Goal: Task Accomplishment & Management: Use online tool/utility

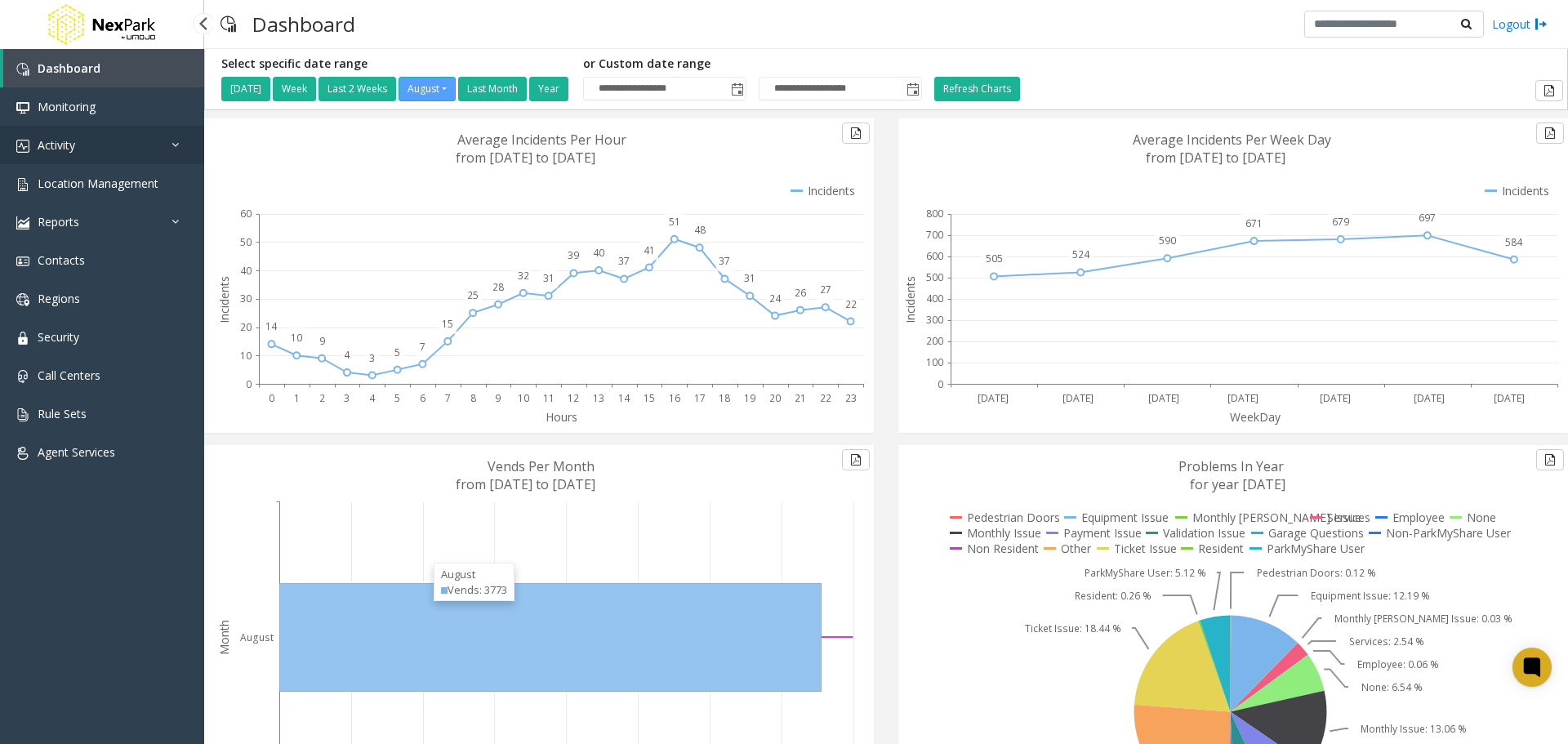
click at [83, 145] on link "Activity" at bounding box center [102, 145] width 204 height 38
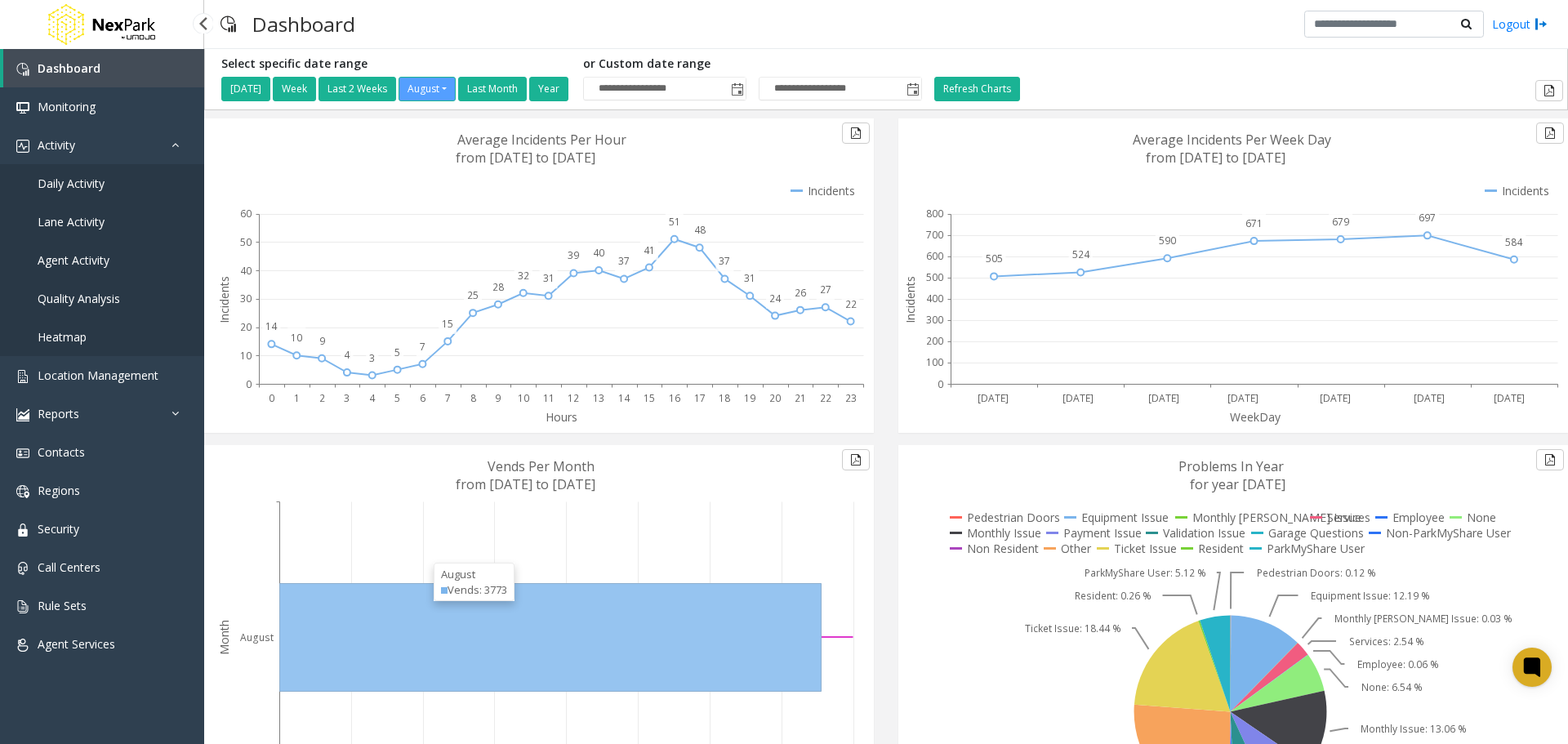
click at [79, 187] on span "Daily Activity" at bounding box center [71, 183] width 67 height 15
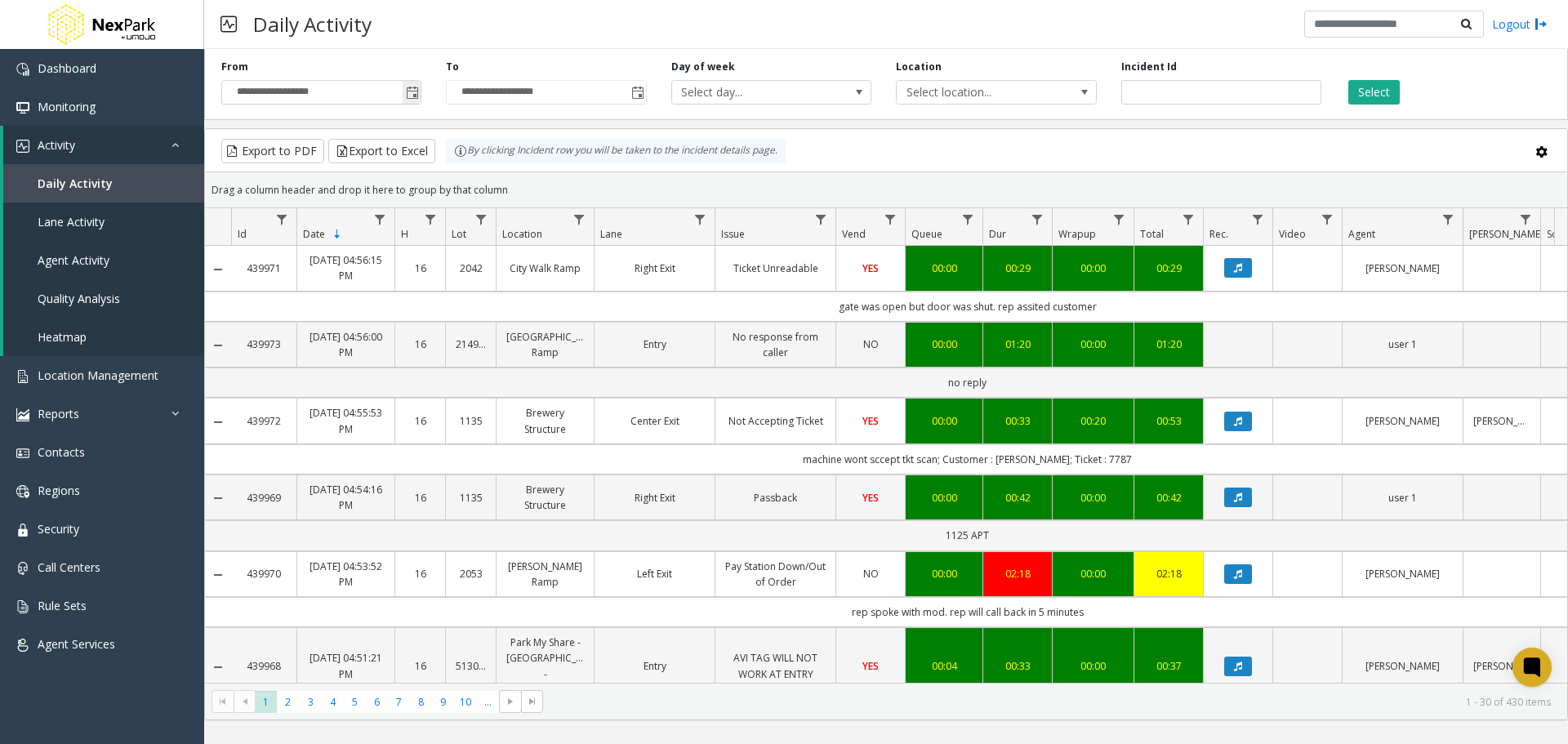
click at [413, 93] on span "Toggle popup" at bounding box center [412, 93] width 13 height 13
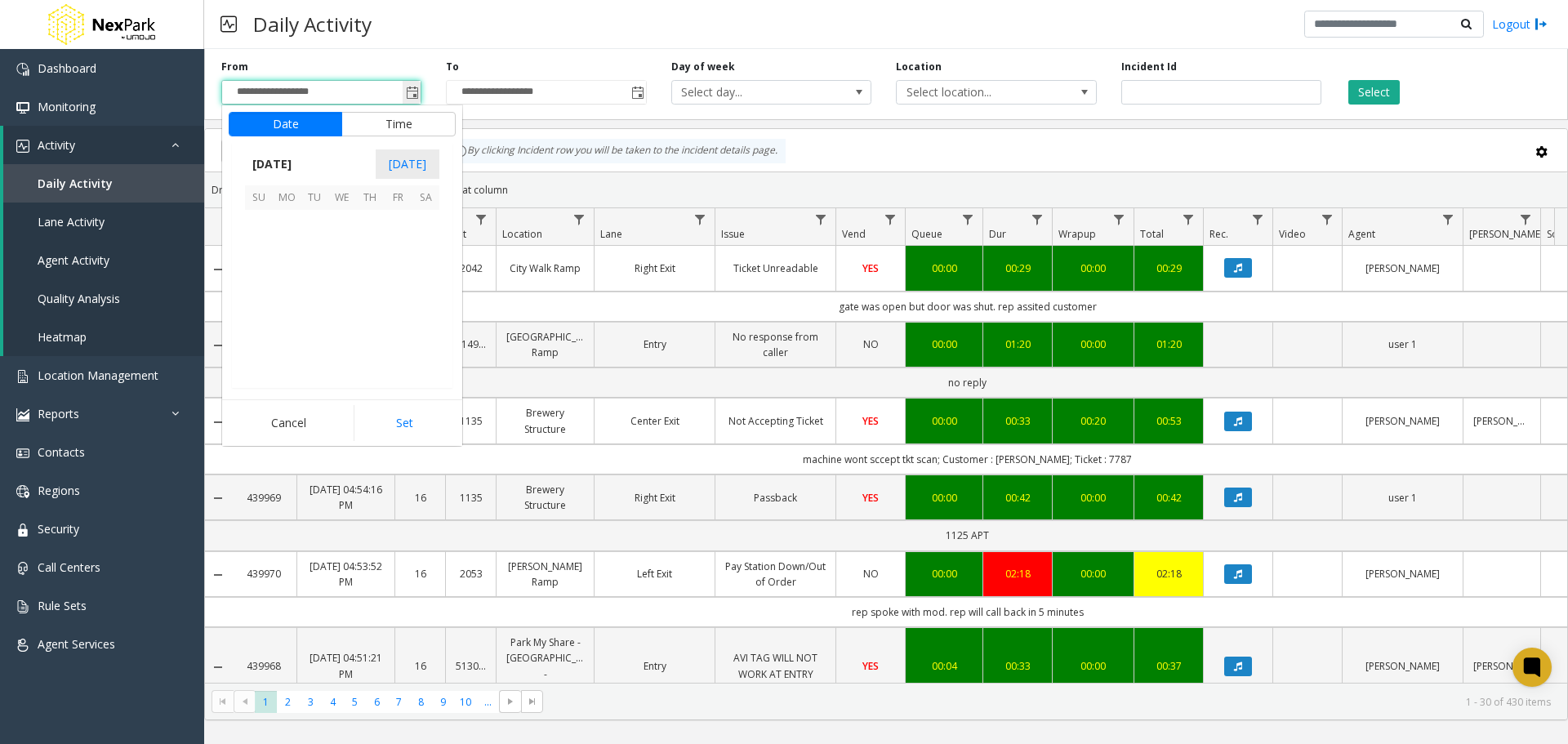
scroll to position [293058, 0]
click at [275, 170] on span "[DATE]" at bounding box center [271, 164] width 54 height 25
click at [343, 234] on span "[DATE]" at bounding box center [342, 238] width 39 height 39
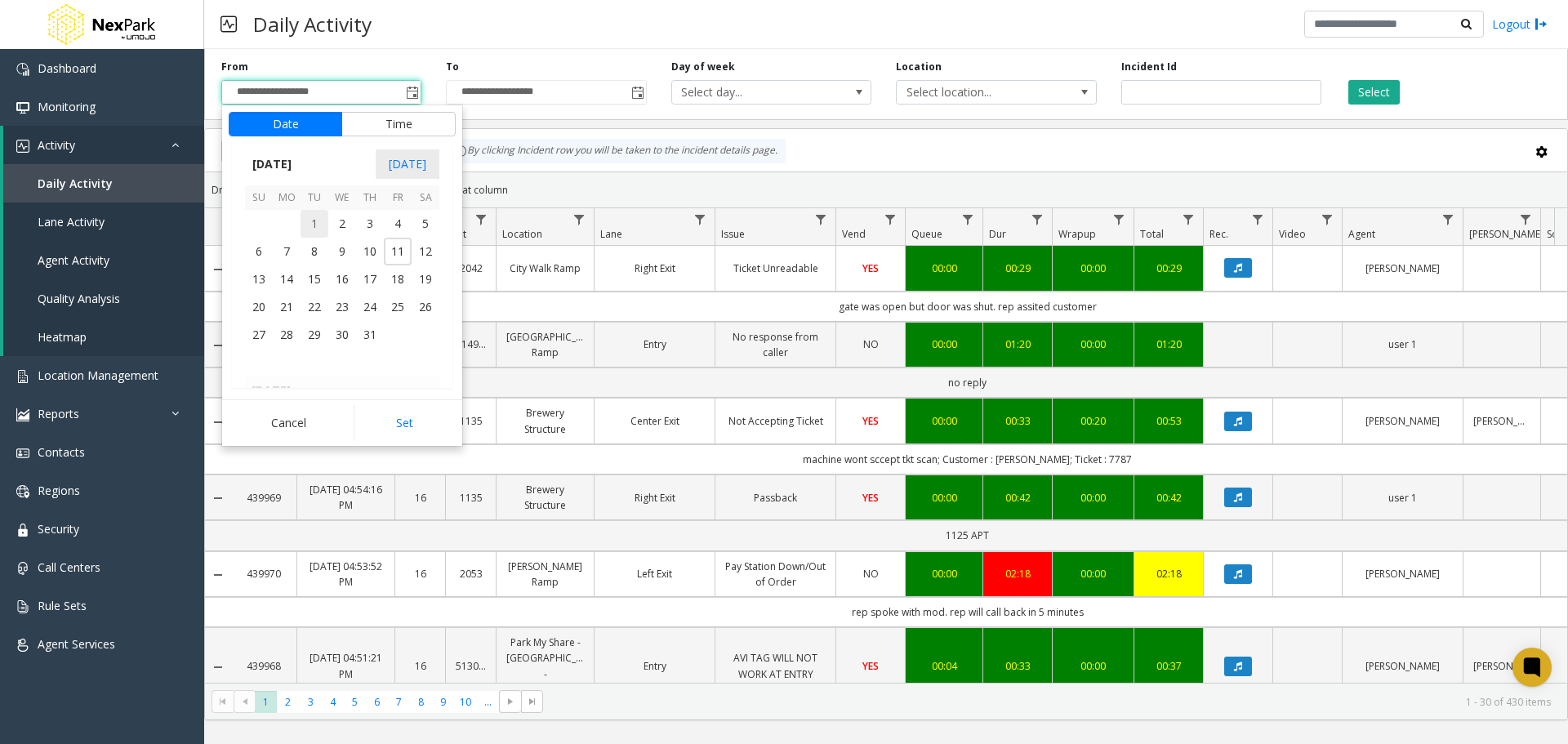
click at [316, 224] on span "1" at bounding box center [314, 224] width 28 height 28
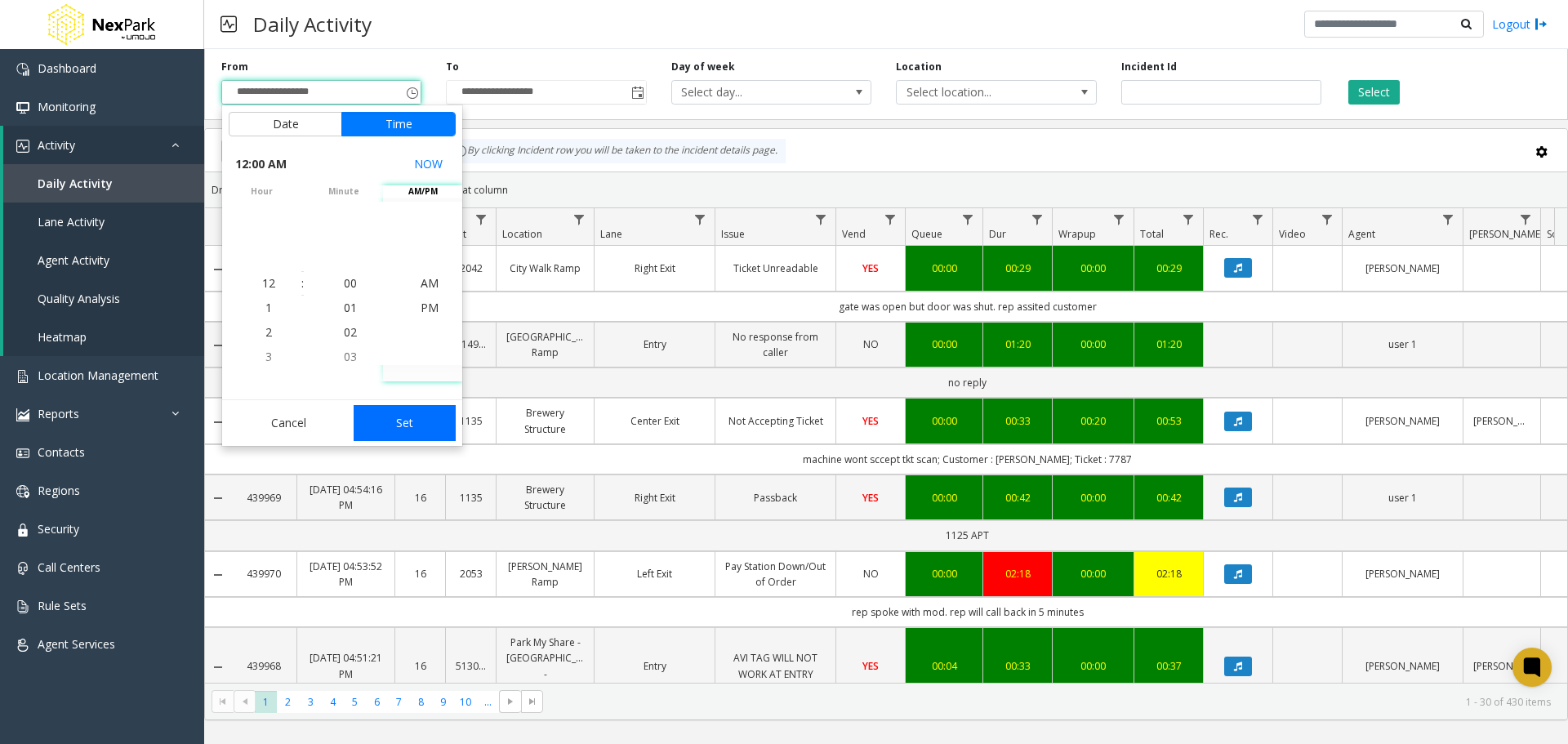
click at [414, 426] on button "Set" at bounding box center [405, 423] width 103 height 36
type input "**********"
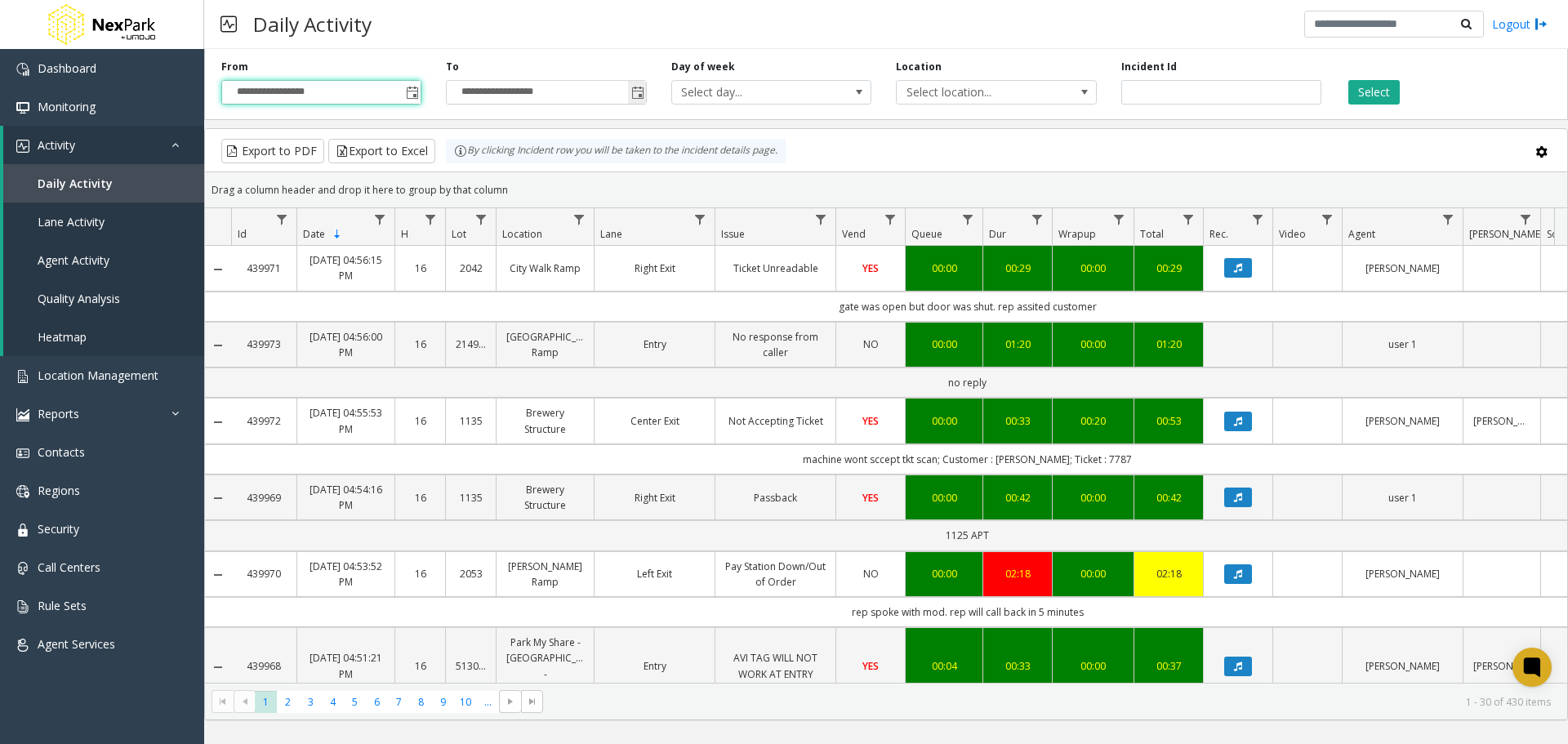
click at [636, 93] on span "Toggle popup" at bounding box center [637, 93] width 13 height 13
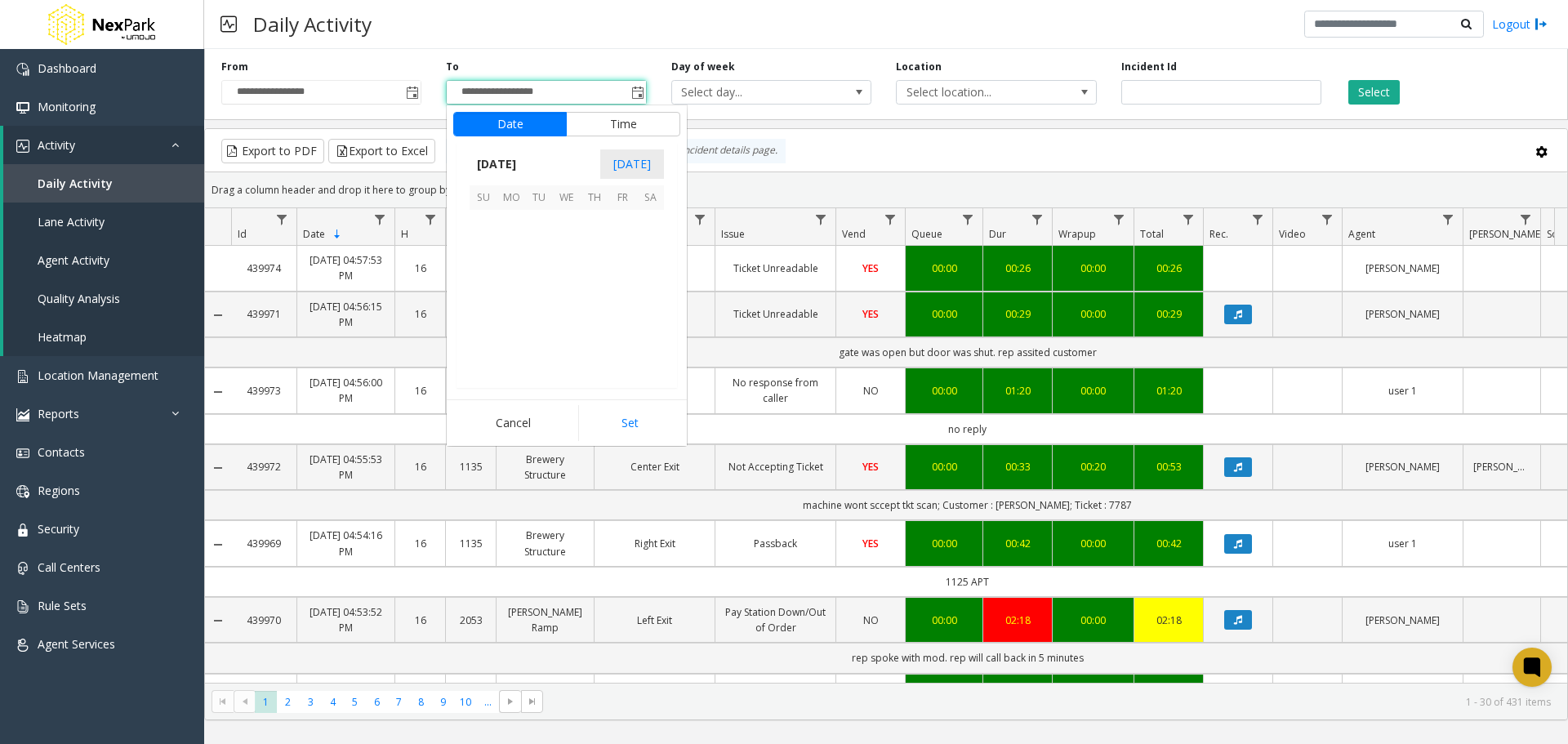
scroll to position [25, 0]
click at [513, 169] on span "[DATE]" at bounding box center [496, 164] width 54 height 25
click at [564, 243] on span "[DATE]" at bounding box center [567, 238] width 39 height 39
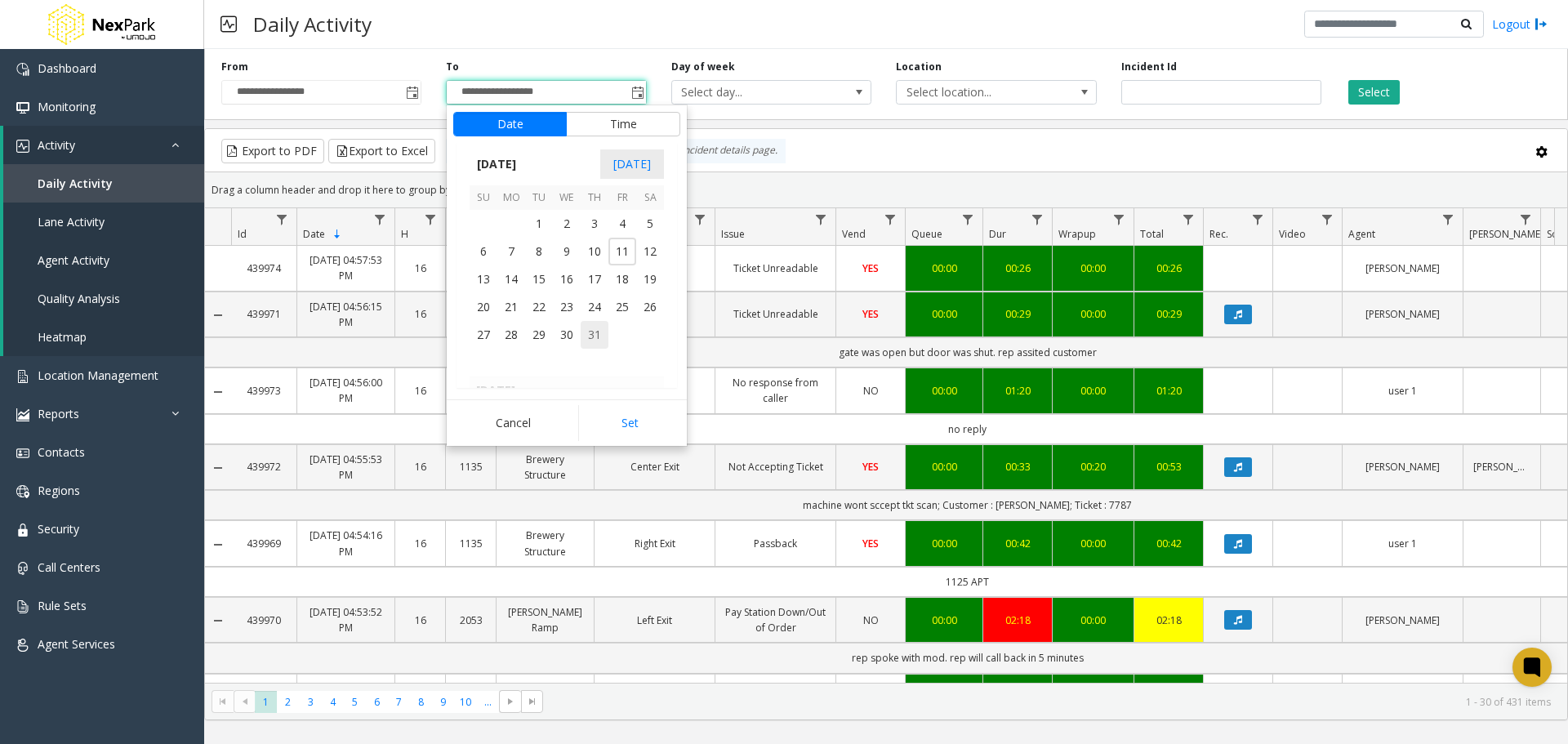
click at [600, 340] on span "31" at bounding box center [594, 335] width 28 height 28
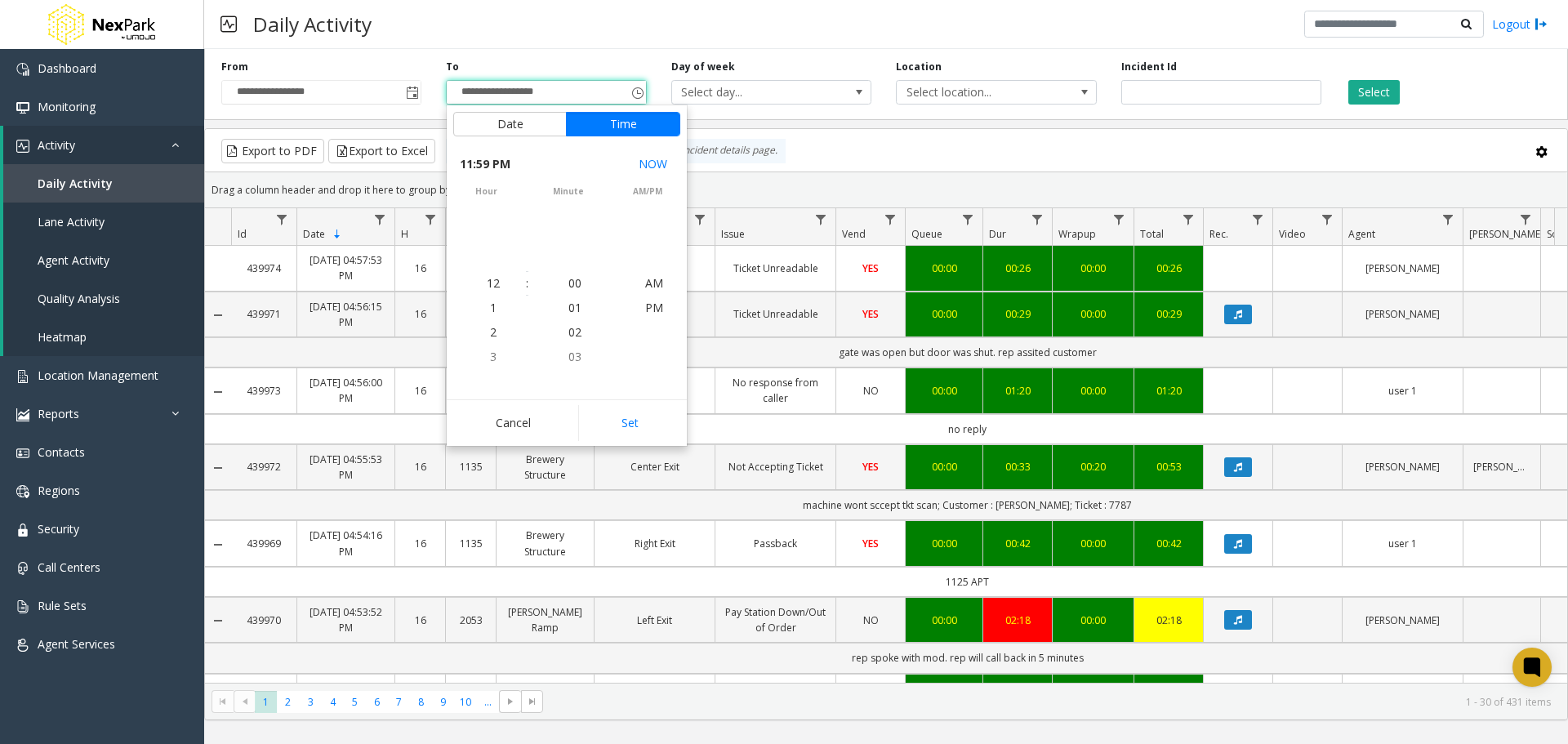
scroll to position [25, 0]
click at [634, 426] on button "Set" at bounding box center [630, 423] width 103 height 36
type input "**********"
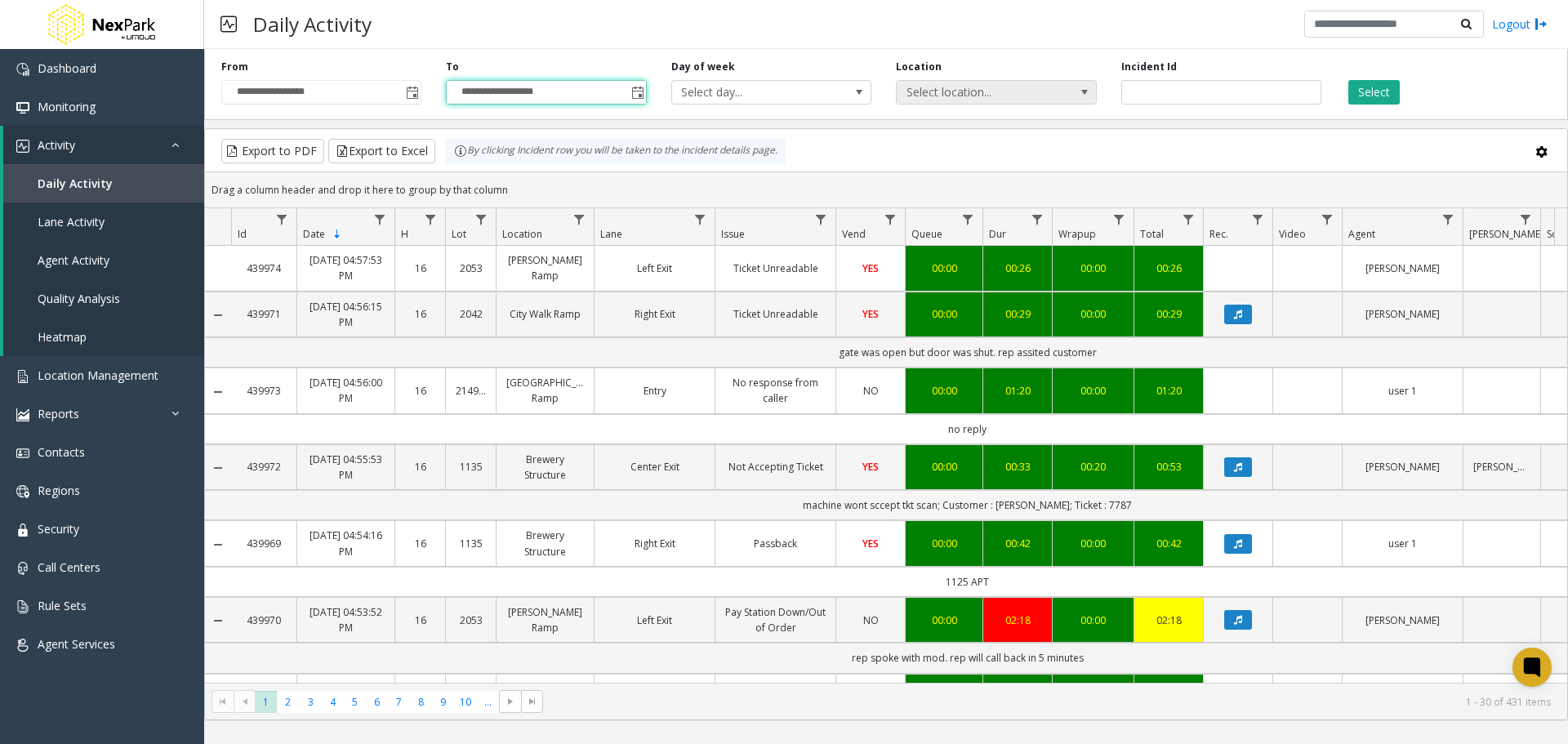
click at [1021, 97] on span "Select location..." at bounding box center [976, 92] width 159 height 23
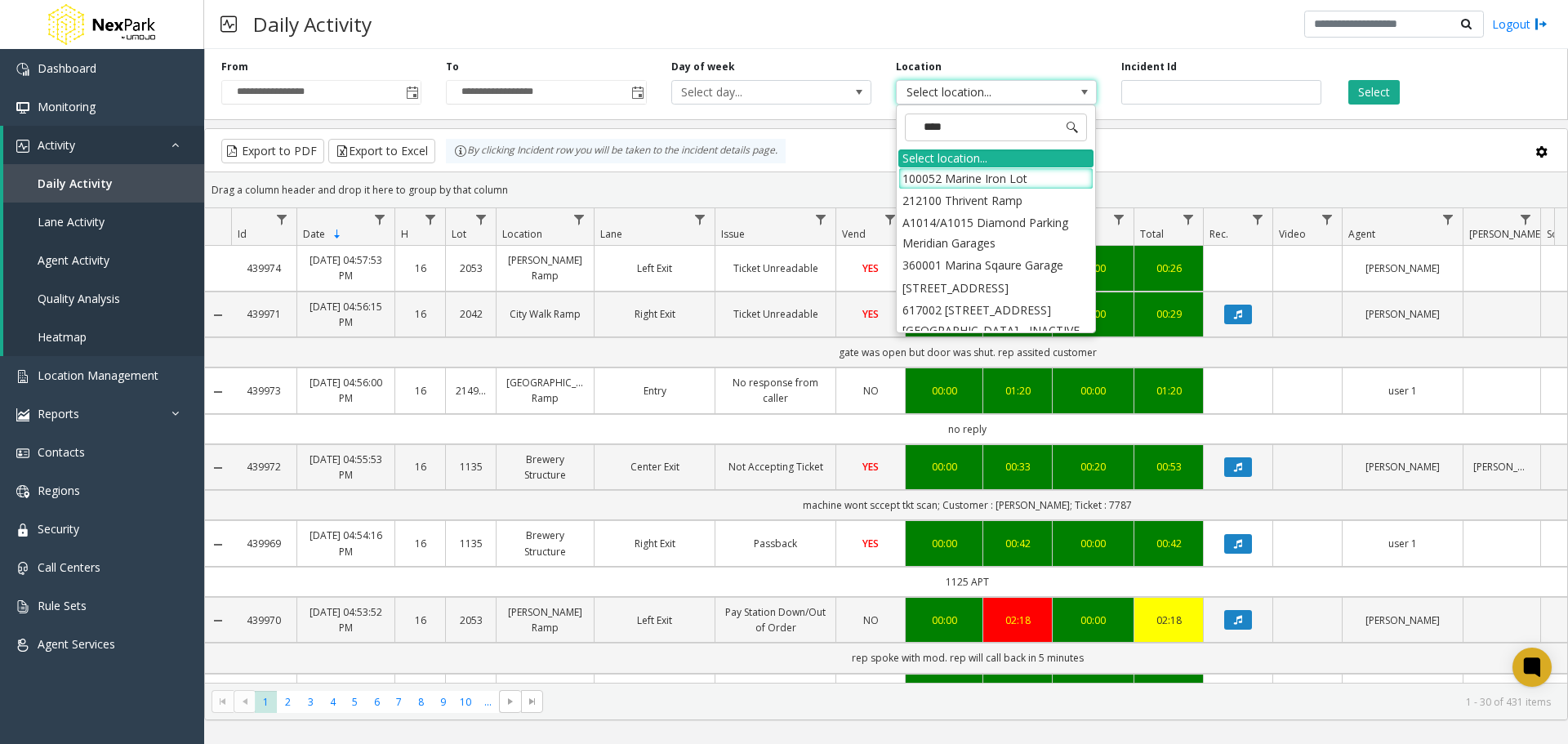
type input "*****"
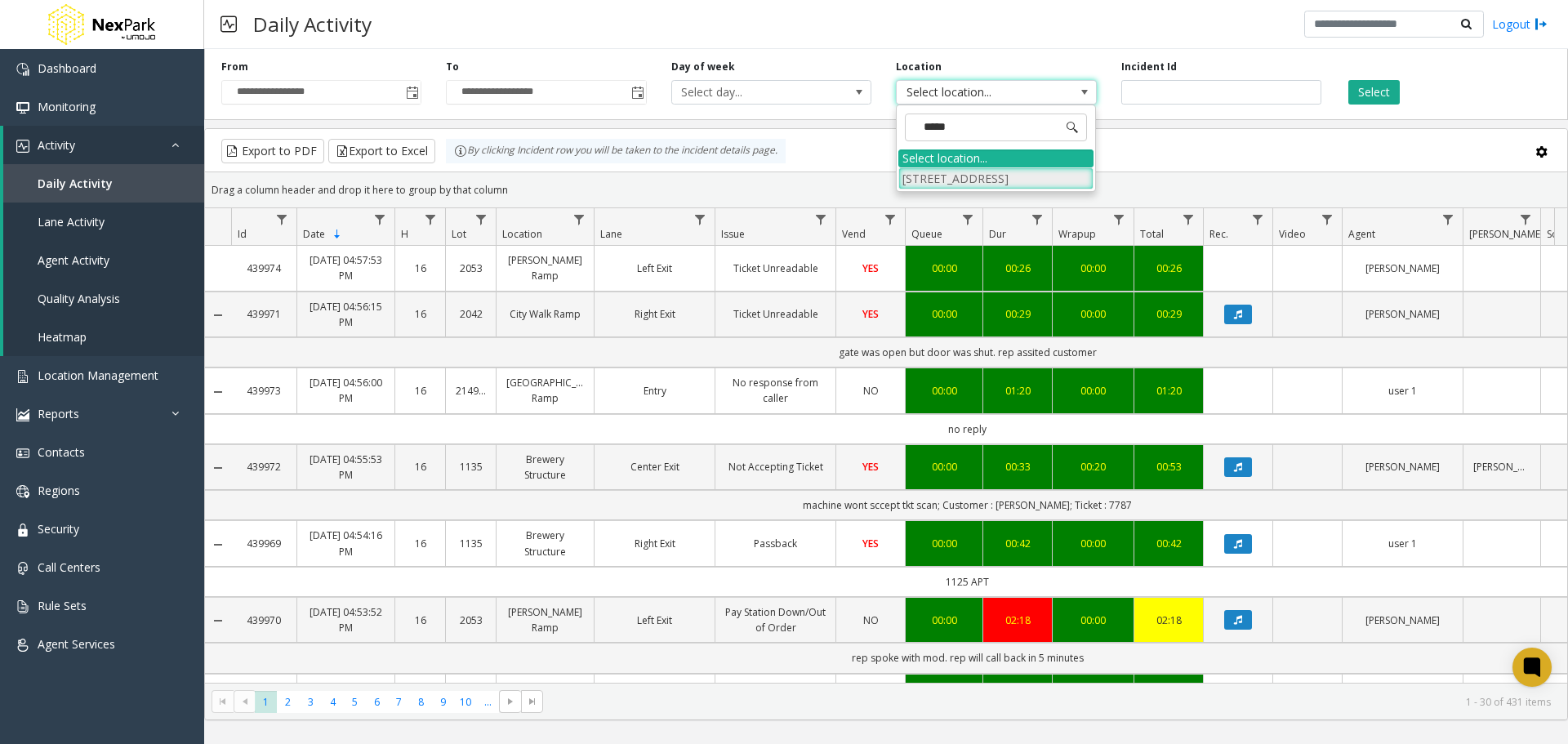
click at [990, 178] on li "[STREET_ADDRESS]" at bounding box center [995, 179] width 195 height 22
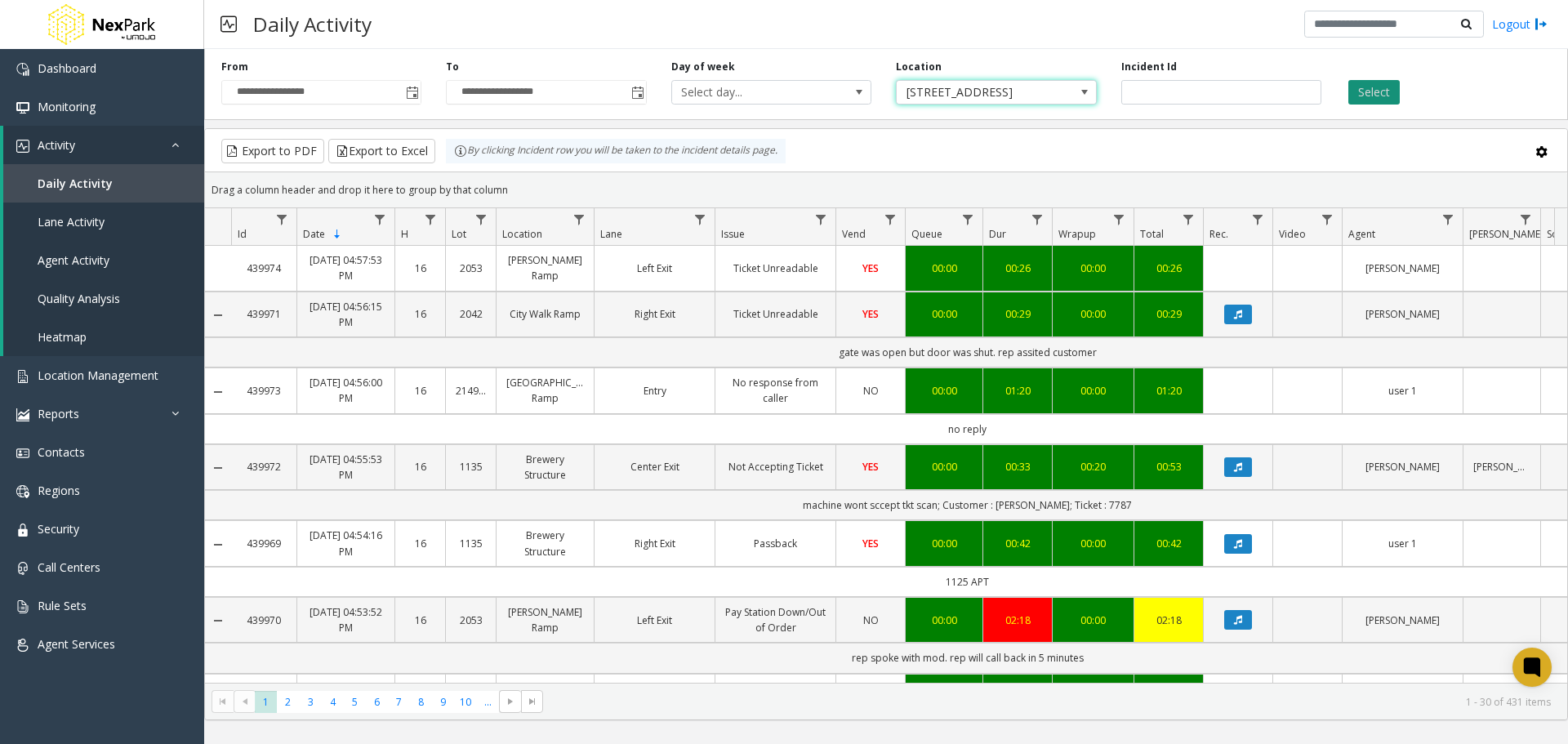
click at [1388, 93] on button "Select" at bounding box center [1374, 92] width 51 height 25
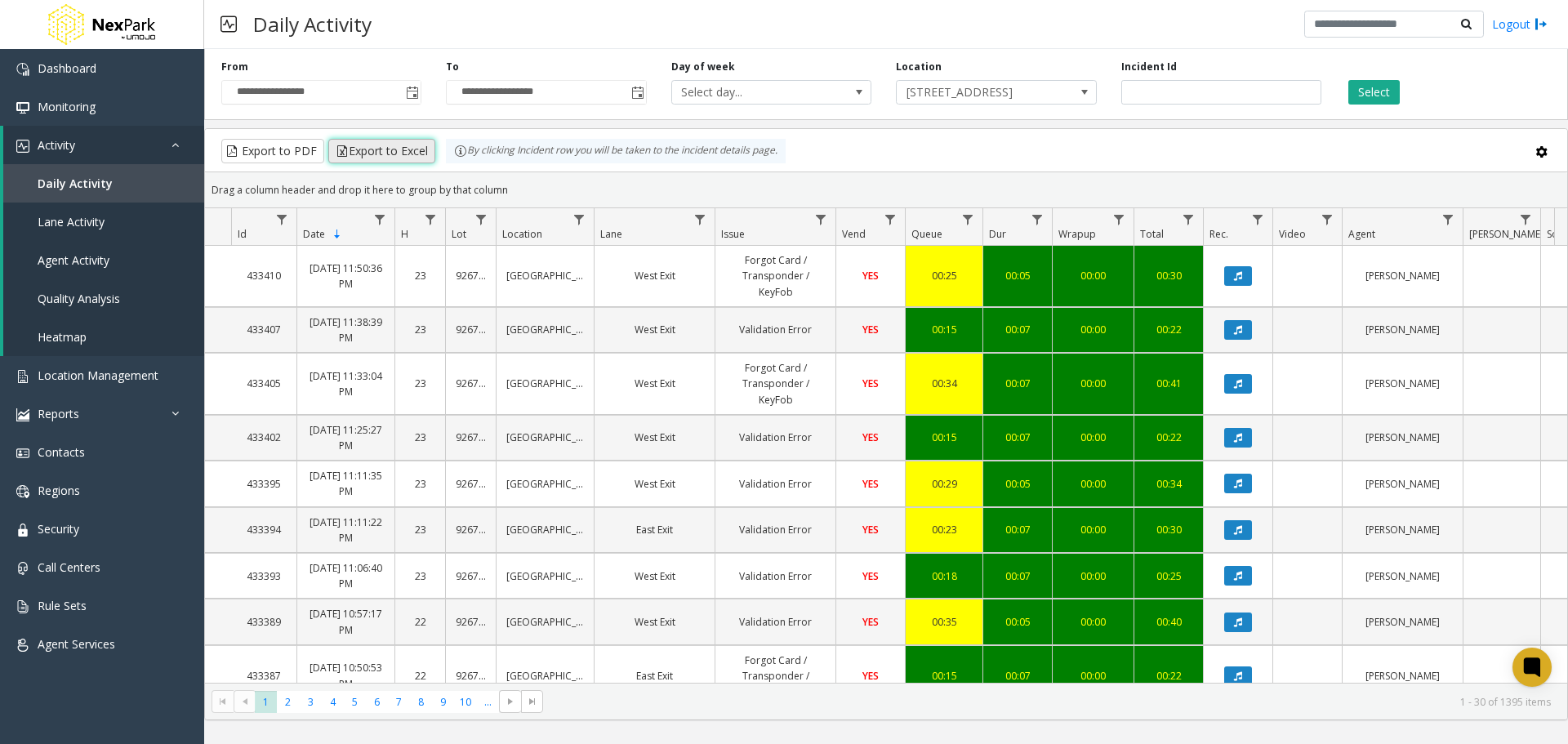
click at [386, 150] on button "Export to Excel" at bounding box center [382, 151] width 107 height 25
click at [411, 95] on span "Toggle popup" at bounding box center [412, 93] width 13 height 13
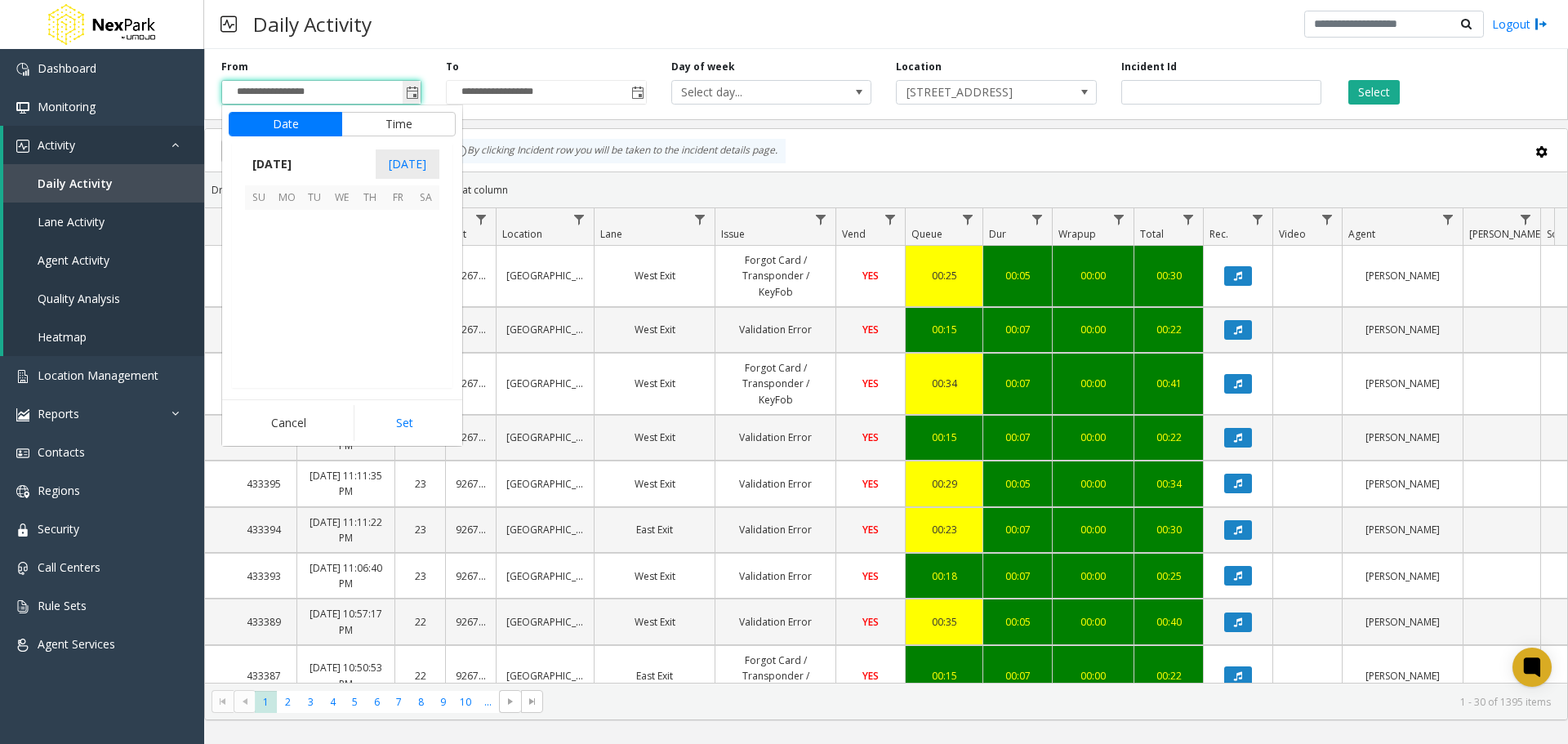
scroll to position [293058, 0]
click at [290, 169] on span "[DATE]" at bounding box center [271, 164] width 54 height 25
click at [309, 237] on span "Jun" at bounding box center [304, 238] width 39 height 39
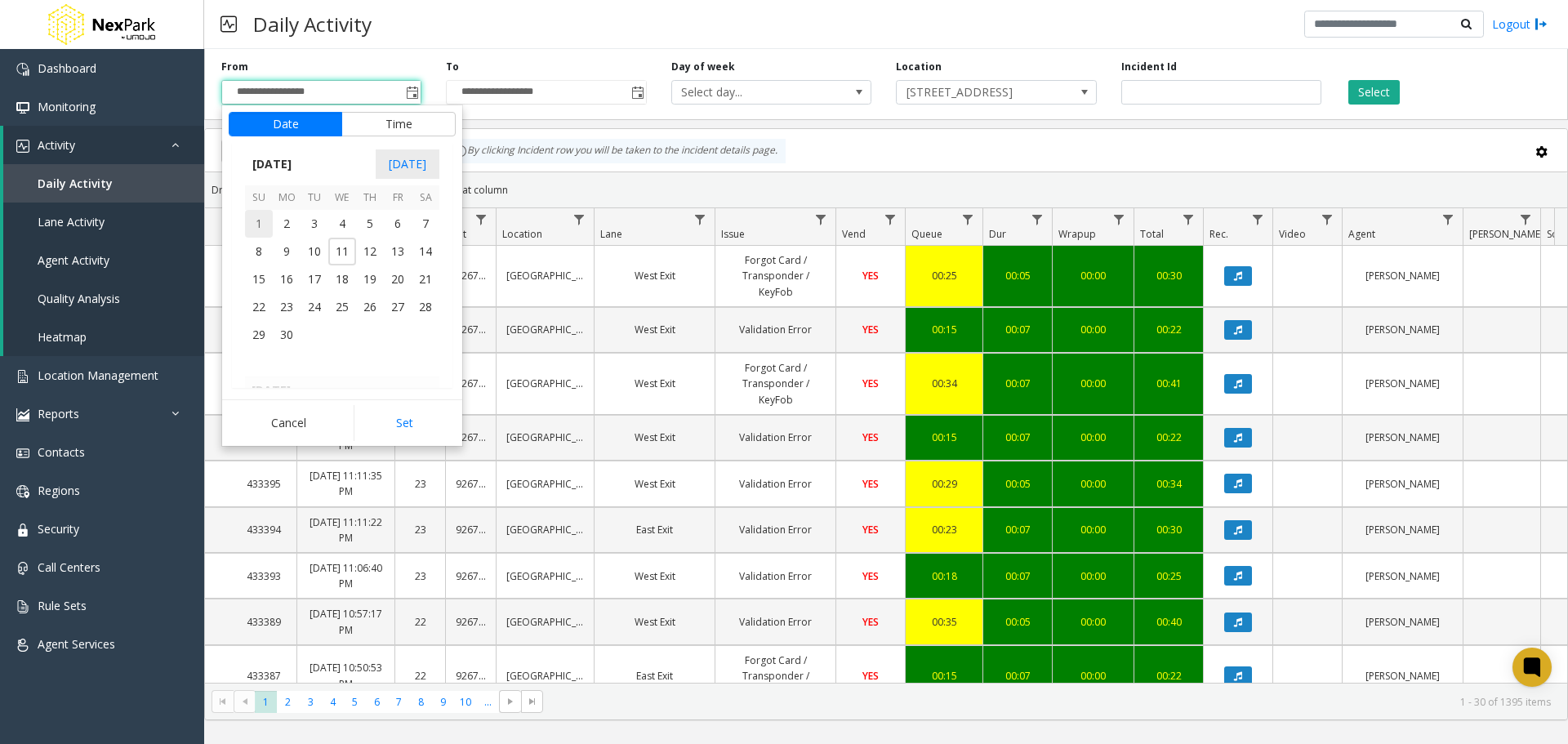
click at [262, 226] on span "1" at bounding box center [259, 224] width 28 height 28
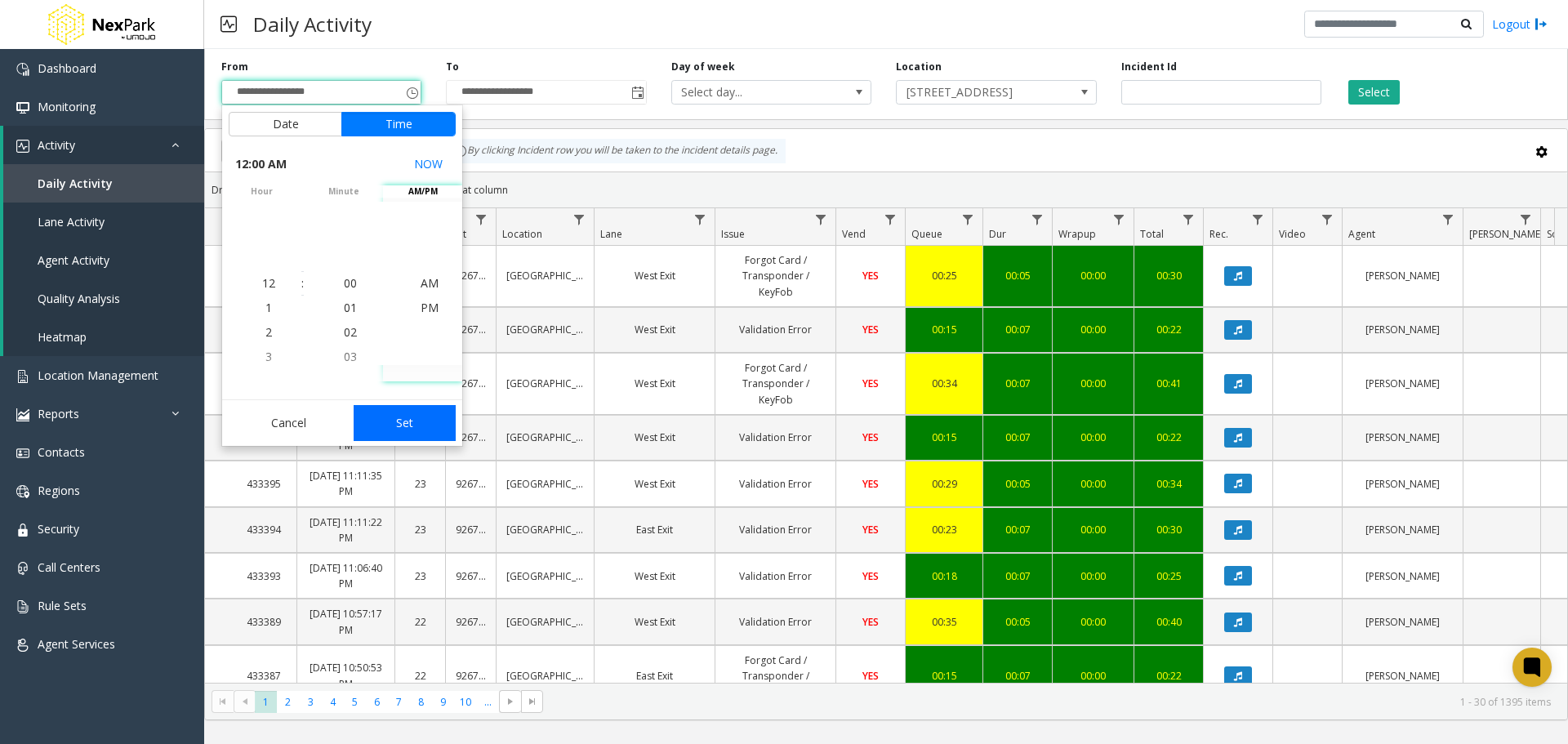
click at [397, 417] on button "Set" at bounding box center [405, 423] width 103 height 36
type input "**********"
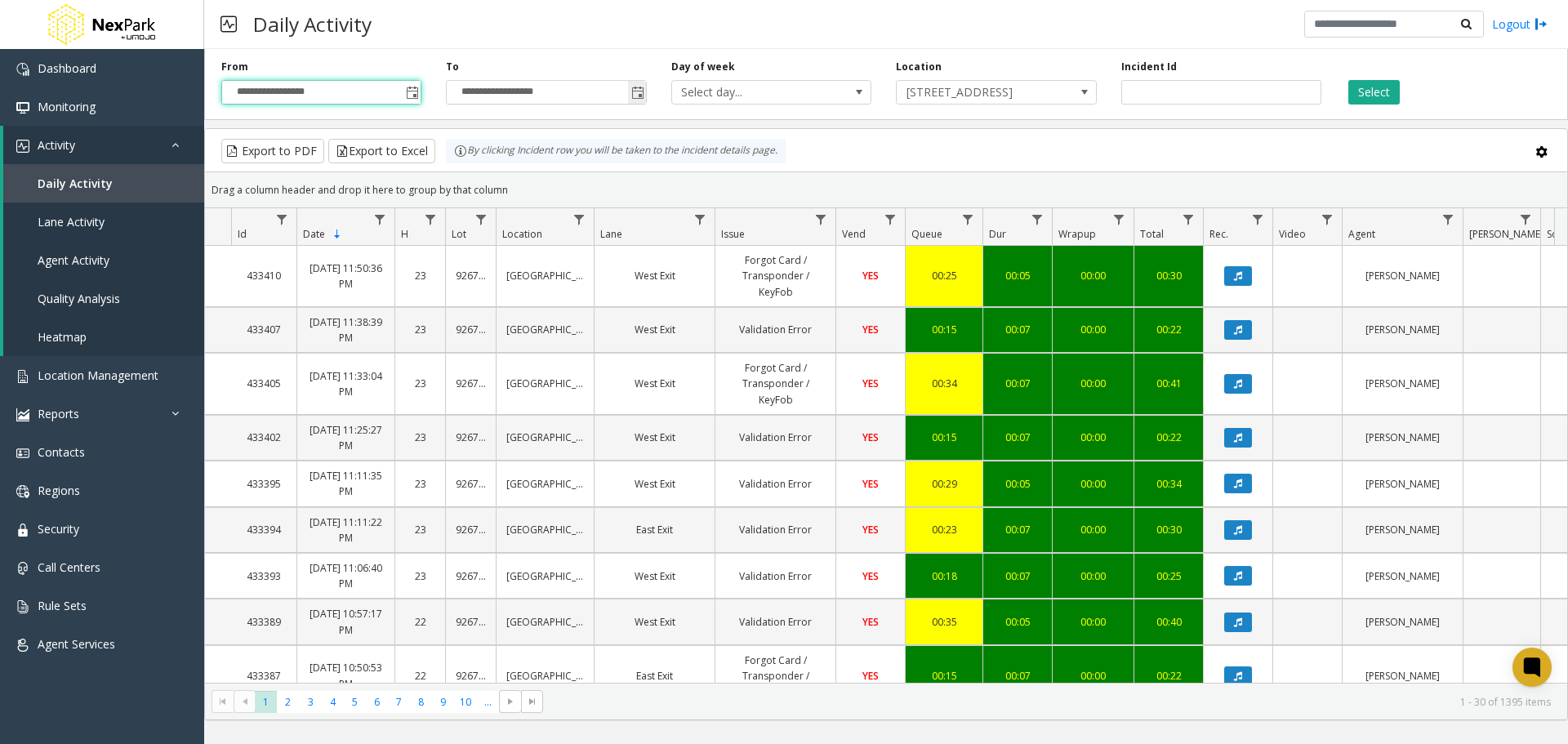
click at [640, 94] on span "Toggle popup" at bounding box center [637, 93] width 13 height 13
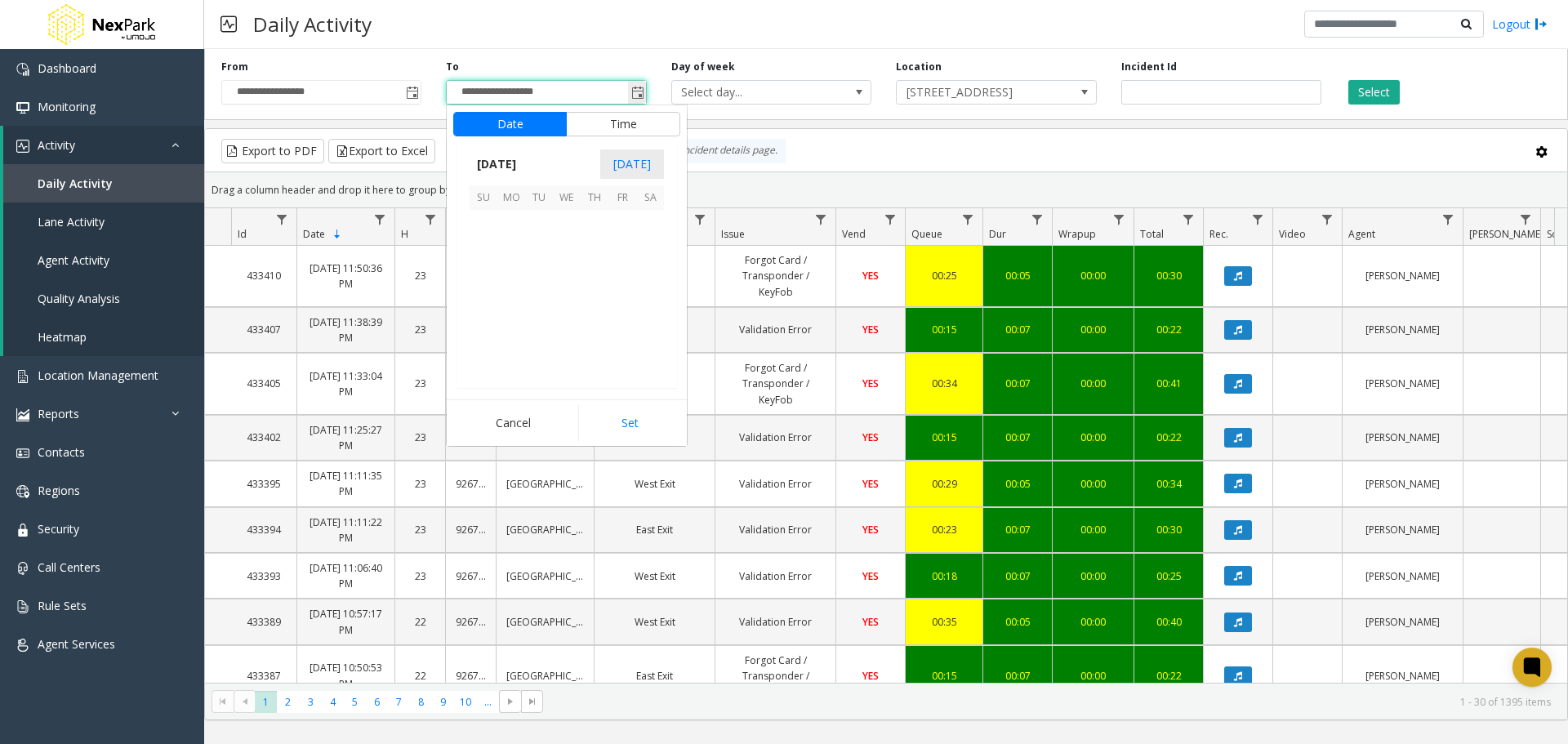
scroll to position [25, 0]
click at [498, 153] on span "[DATE]" at bounding box center [496, 164] width 54 height 25
click at [527, 238] on span "Jun" at bounding box center [528, 238] width 39 height 39
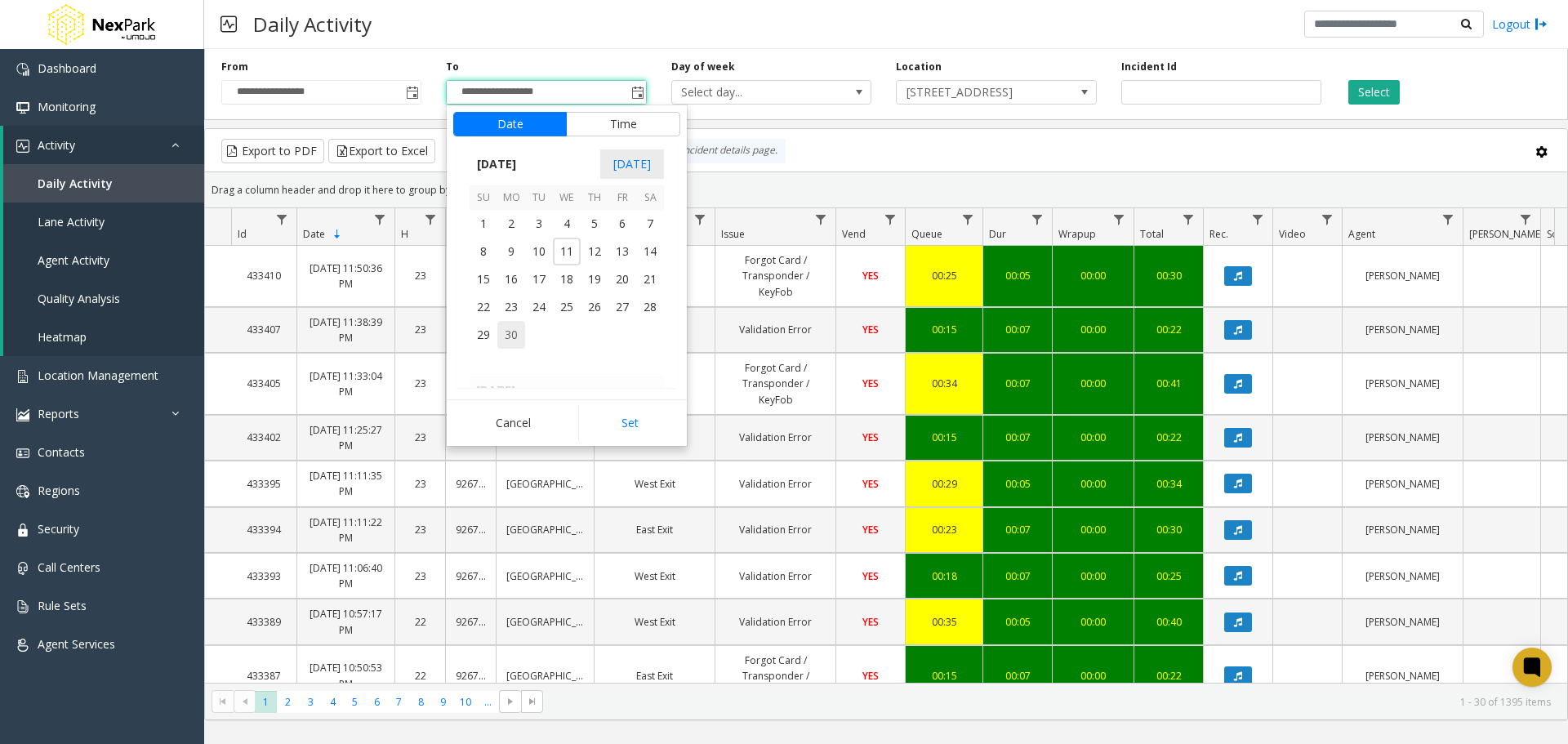
click at [506, 333] on span "30" at bounding box center [511, 335] width 28 height 28
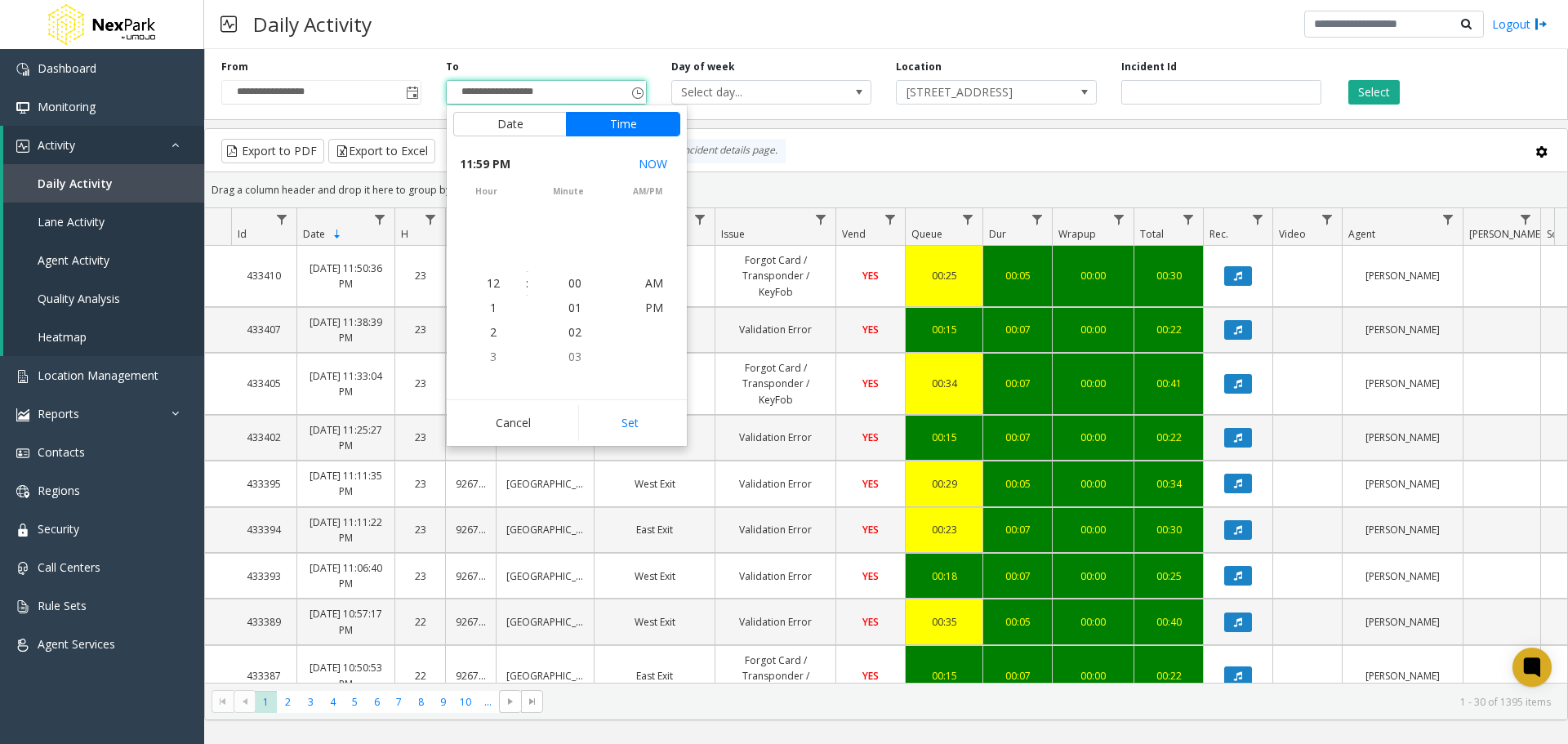
scroll to position [25, 0]
click at [642, 425] on button "Set" at bounding box center [630, 423] width 103 height 36
type input "**********"
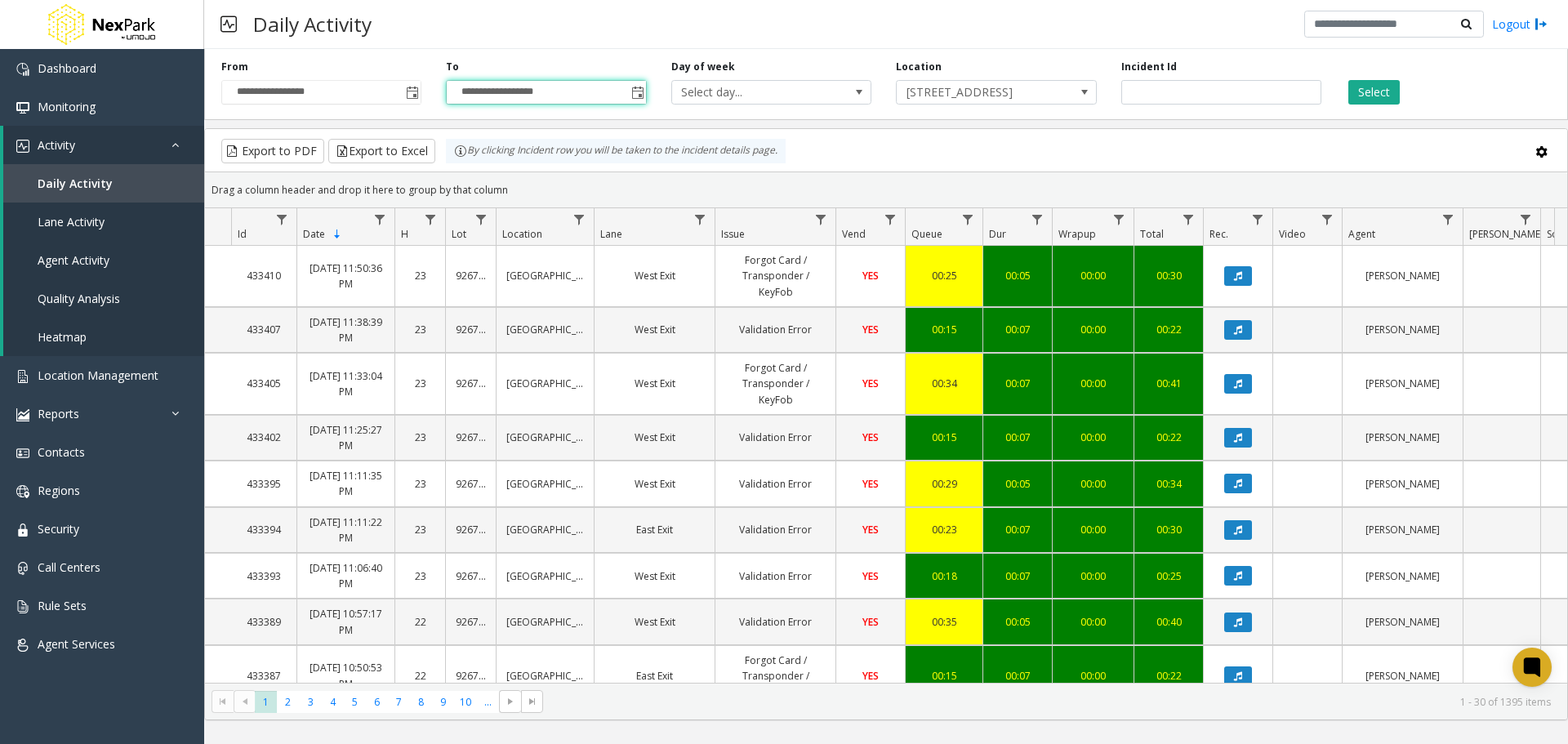
click at [1081, 41] on div "Daily Activity Logout" at bounding box center [886, 25] width 1364 height 49
click at [1366, 89] on button "Select" at bounding box center [1374, 92] width 51 height 25
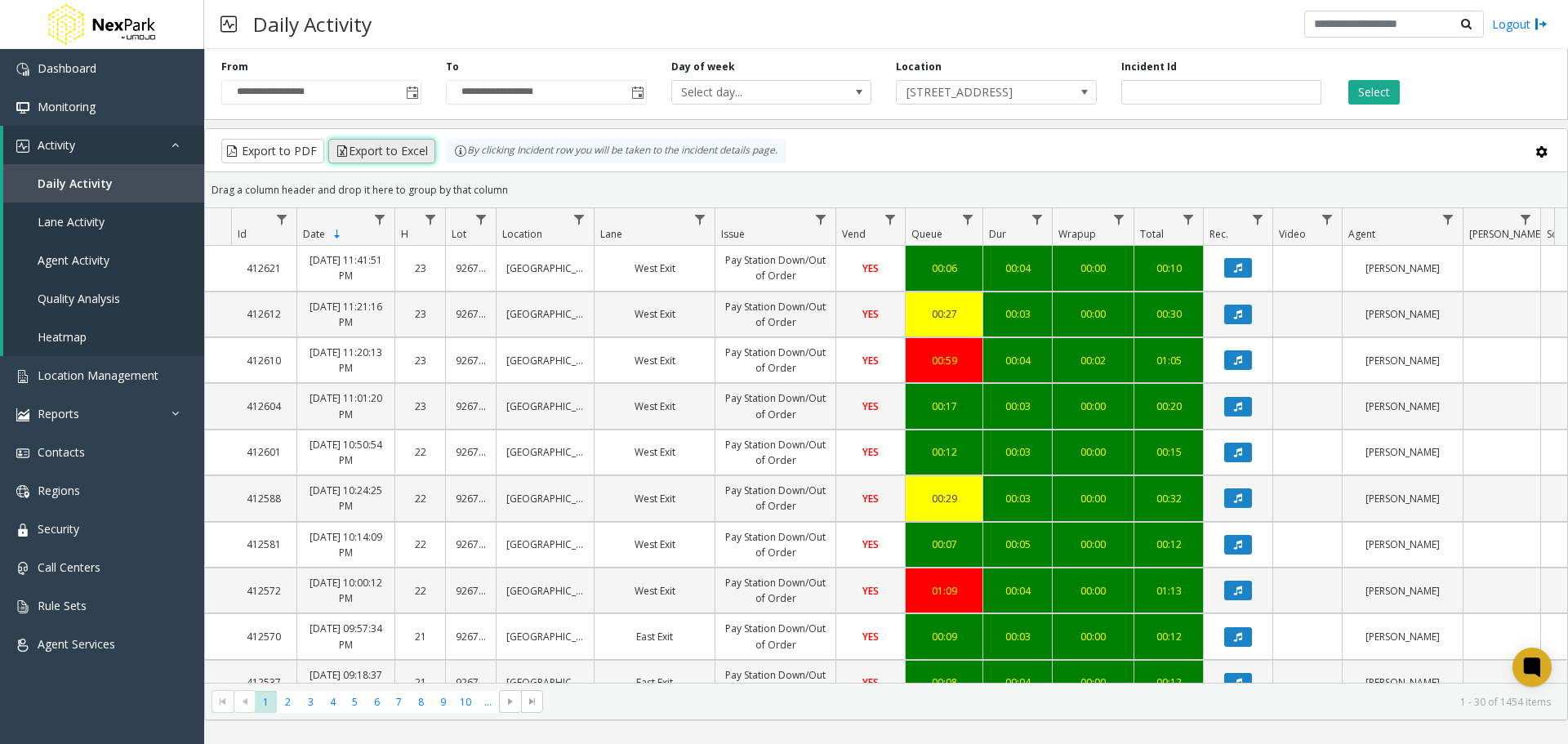
click at [368, 145] on button "Export to Excel" at bounding box center [382, 151] width 107 height 25
